Goal: Check status: Check status

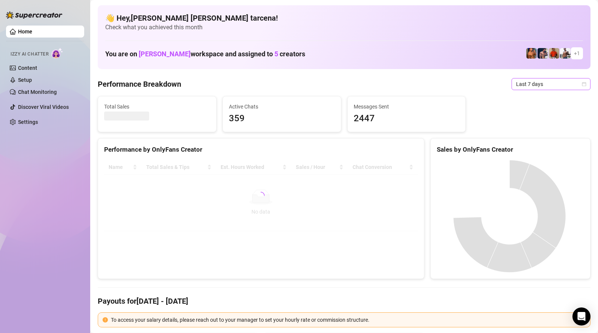
click at [534, 86] on span "Last 7 days" at bounding box center [551, 84] width 70 height 11
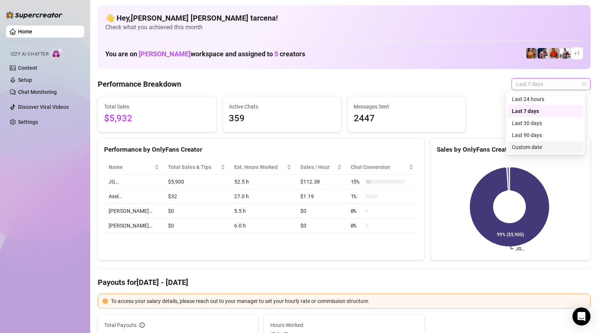
click at [530, 144] on div "Custom date" at bounding box center [545, 147] width 67 height 8
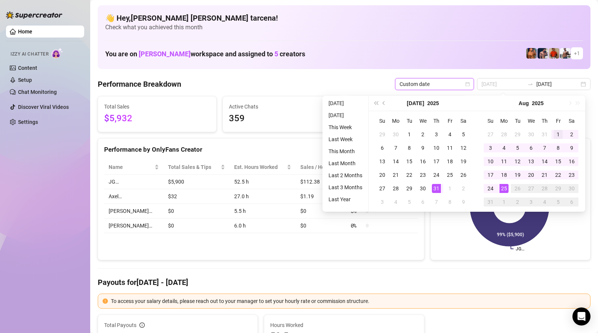
type input "[DATE]"
click at [557, 136] on div "1" at bounding box center [558, 134] width 9 height 9
type input "[DATE]"
click at [507, 187] on div "25" at bounding box center [504, 188] width 9 height 9
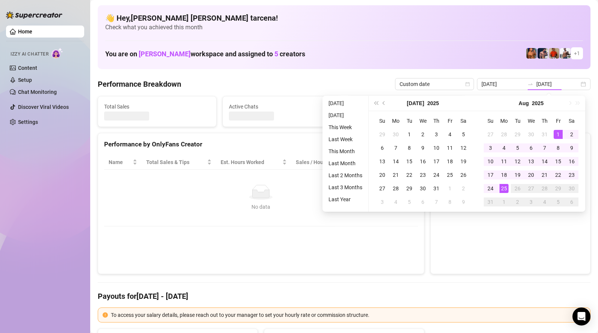
type input "[DATE]"
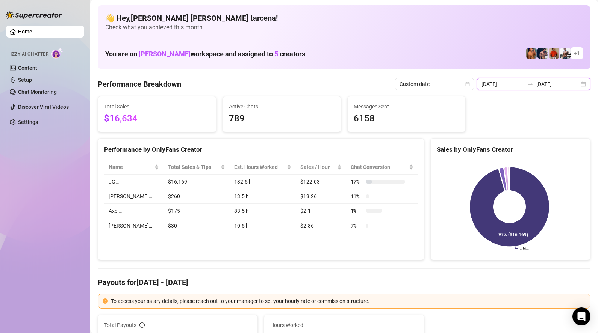
click at [546, 83] on input "[DATE]" at bounding box center [557, 84] width 43 height 8
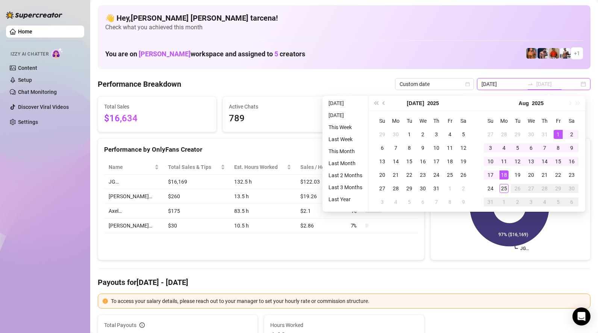
type input "[DATE]"
click at [505, 189] on div "25" at bounding box center [504, 188] width 9 height 9
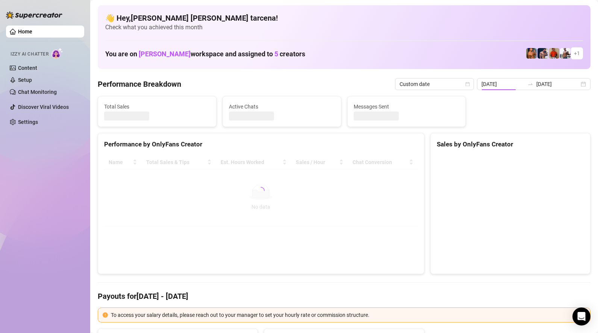
type input "[DATE]"
